Goal: Register for event/course

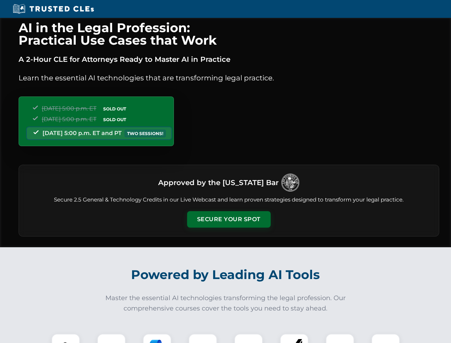
click at [229, 219] on button "Secure Your Spot" at bounding box center [229, 219] width 84 height 16
click at [66, 338] on img at bounding box center [65, 348] width 21 height 21
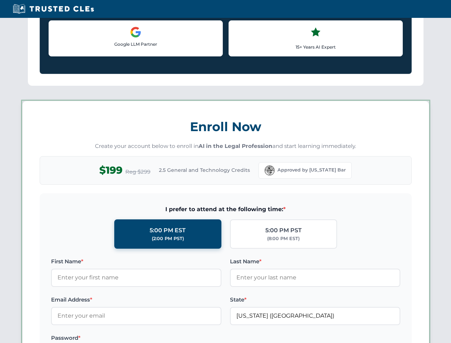
click at [157, 338] on label "Password *" at bounding box center [136, 338] width 170 height 9
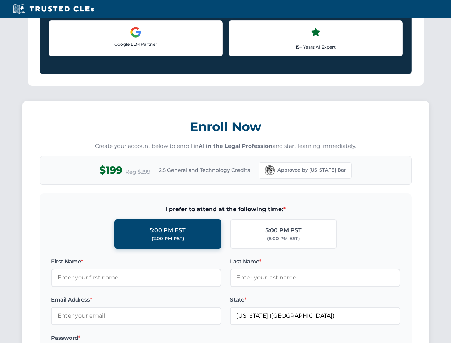
scroll to position [702, 0]
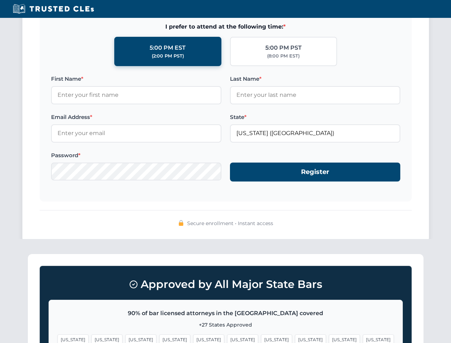
click at [329, 338] on span "[US_STATE]" at bounding box center [344, 340] width 31 height 10
